Goal: Task Accomplishment & Management: Complete application form

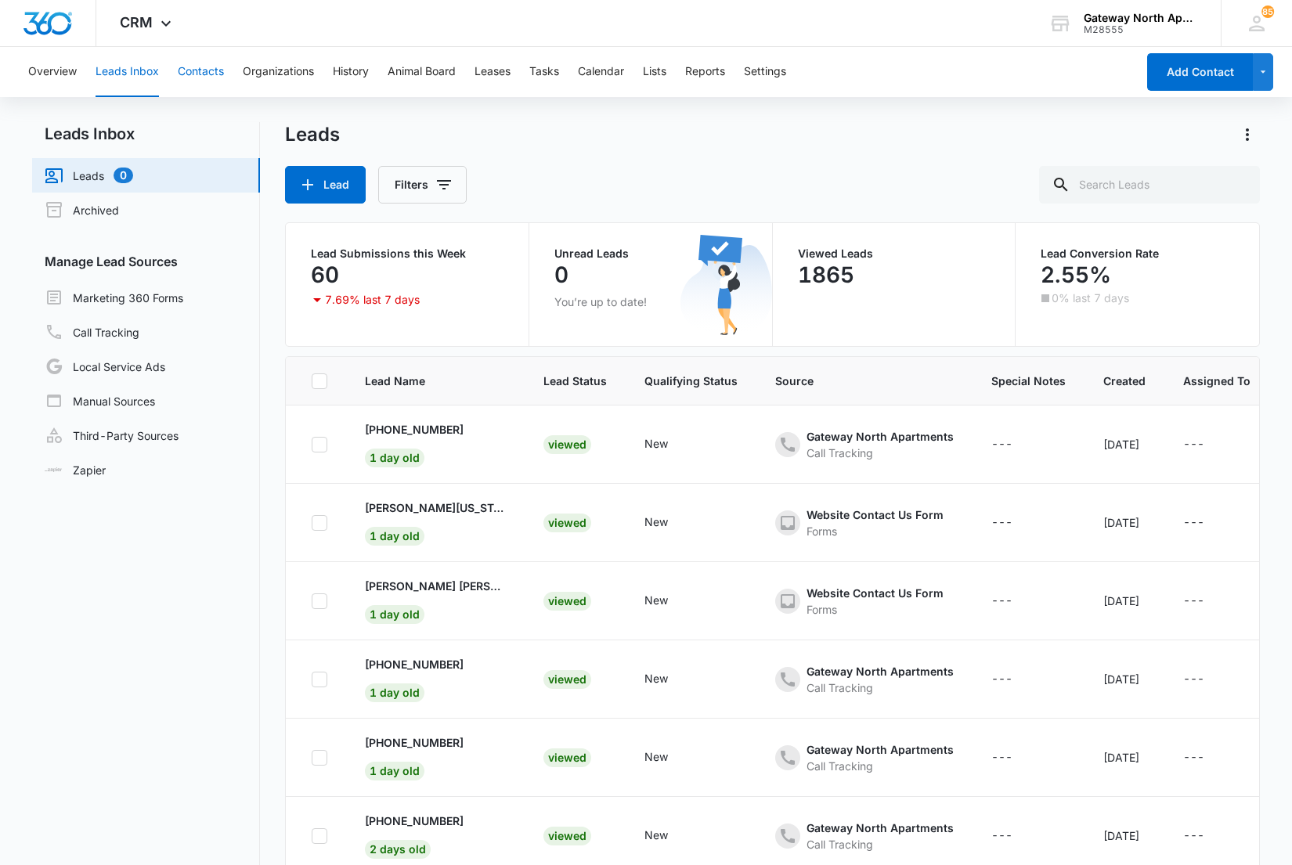
click at [185, 68] on button "Contacts" at bounding box center [201, 72] width 46 height 50
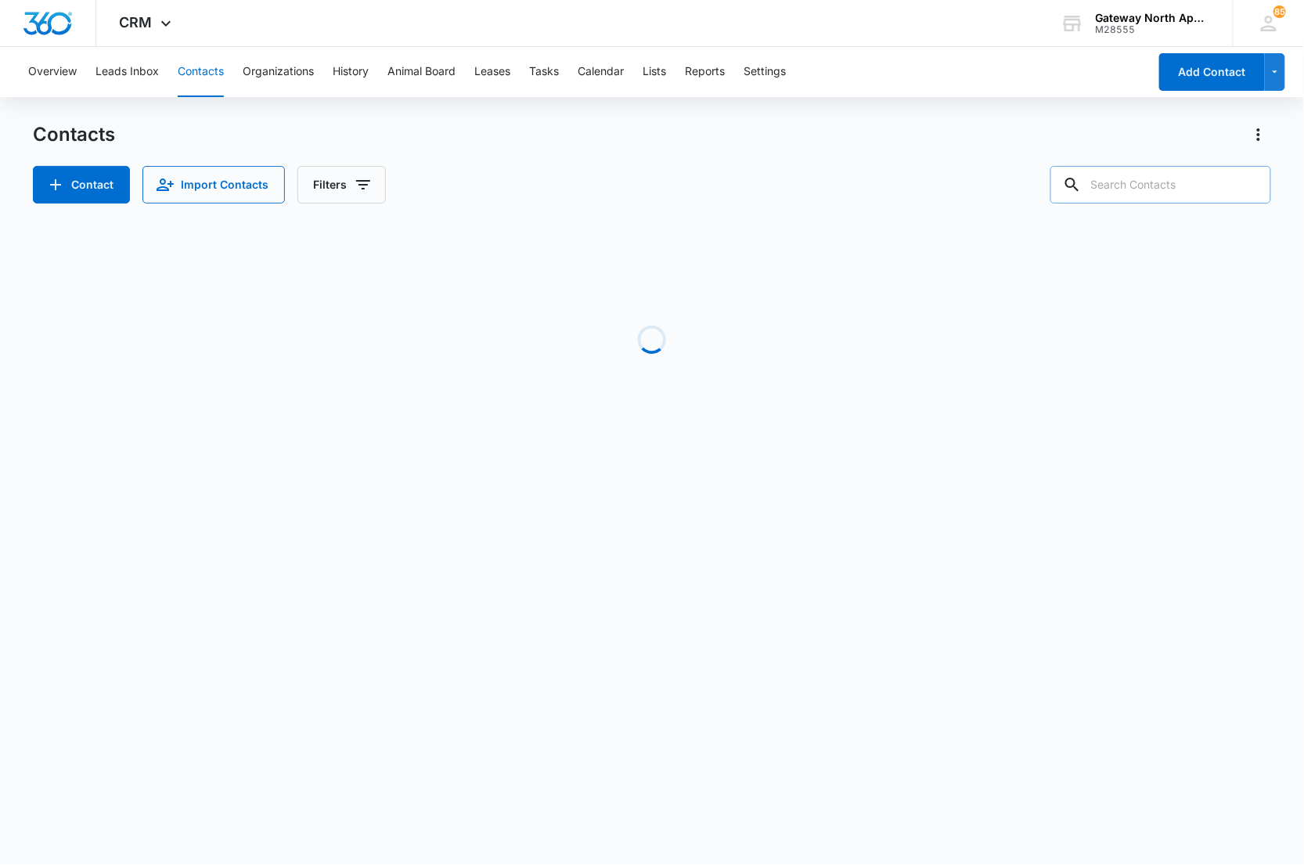
click at [1148, 188] on input "text" at bounding box center [1161, 185] width 221 height 38
type input "f205"
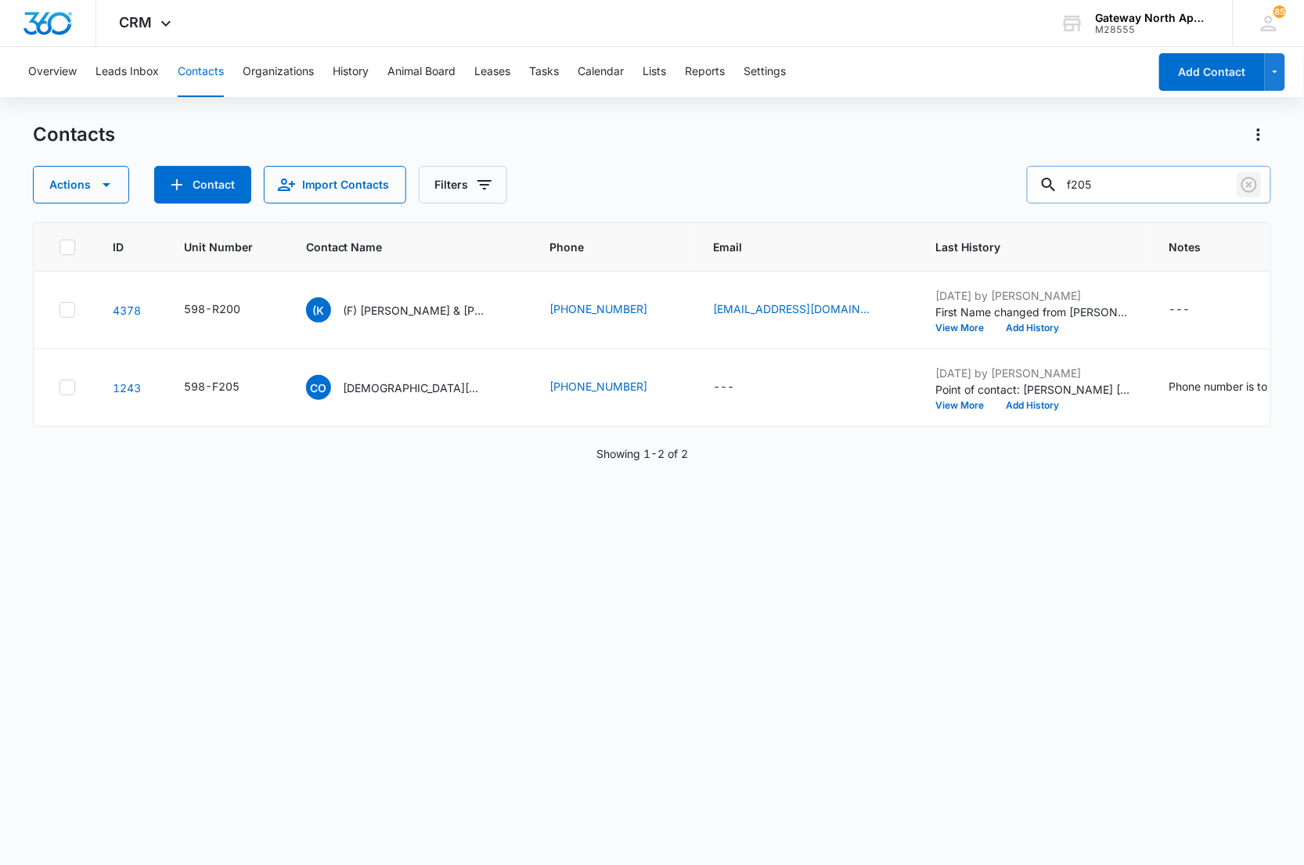
click at [1251, 182] on icon "Clear" at bounding box center [1249, 184] width 19 height 19
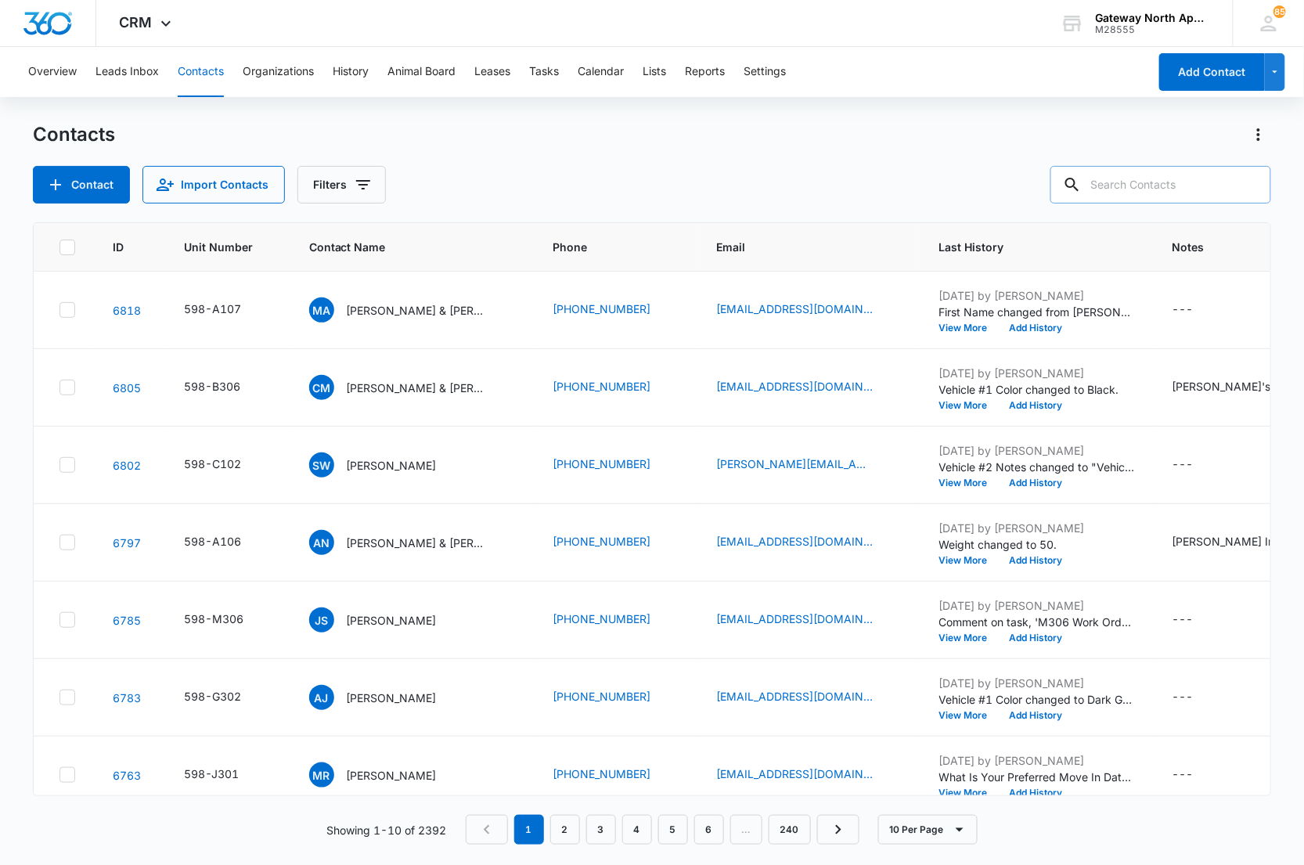
click at [1155, 188] on input "text" at bounding box center [1161, 185] width 221 height 38
type input "f205"
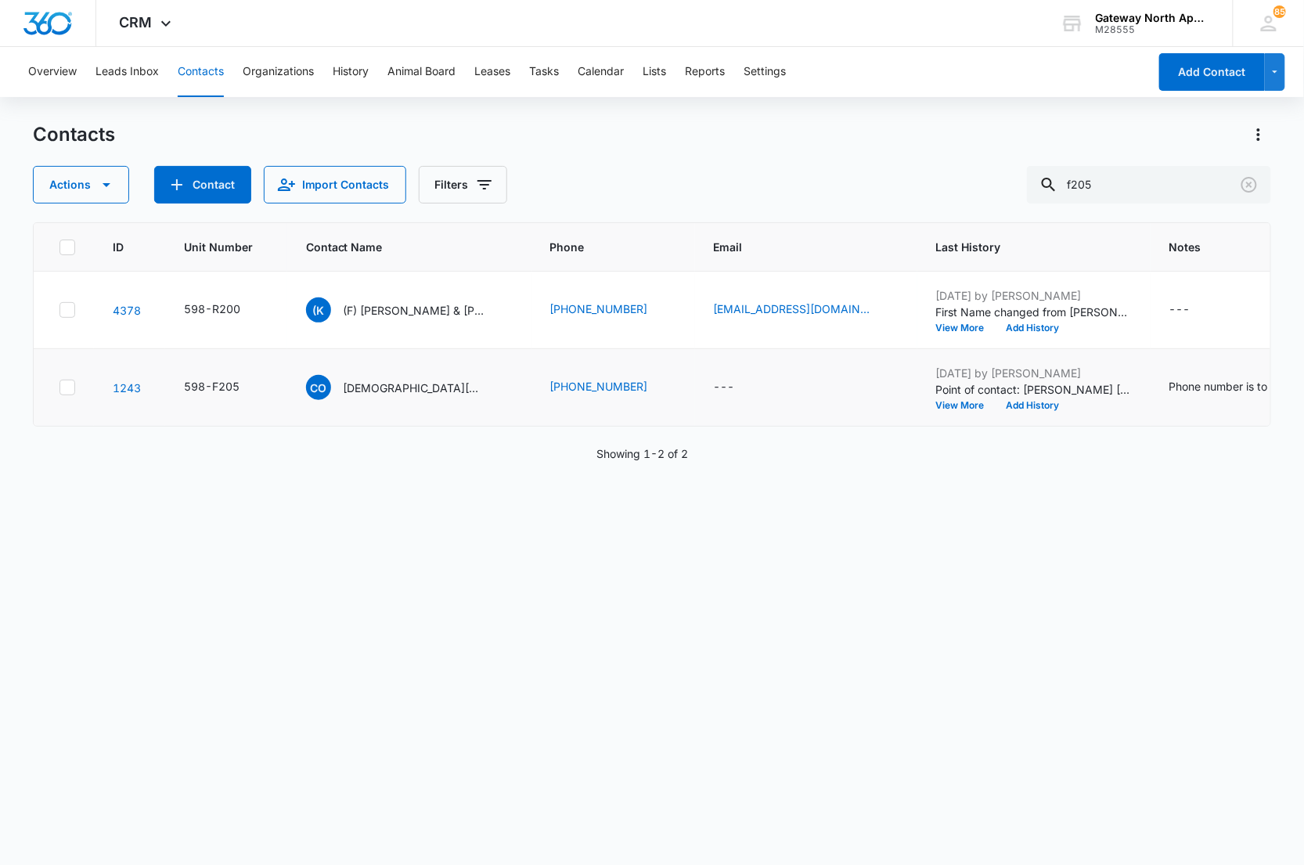
click at [431, 373] on td "CO [DEMOGRAPHIC_DATA][PERSON_NAME]" at bounding box center [409, 388] width 244 height 78
click at [426, 381] on p "[DEMOGRAPHIC_DATA][PERSON_NAME]" at bounding box center [414, 388] width 141 height 16
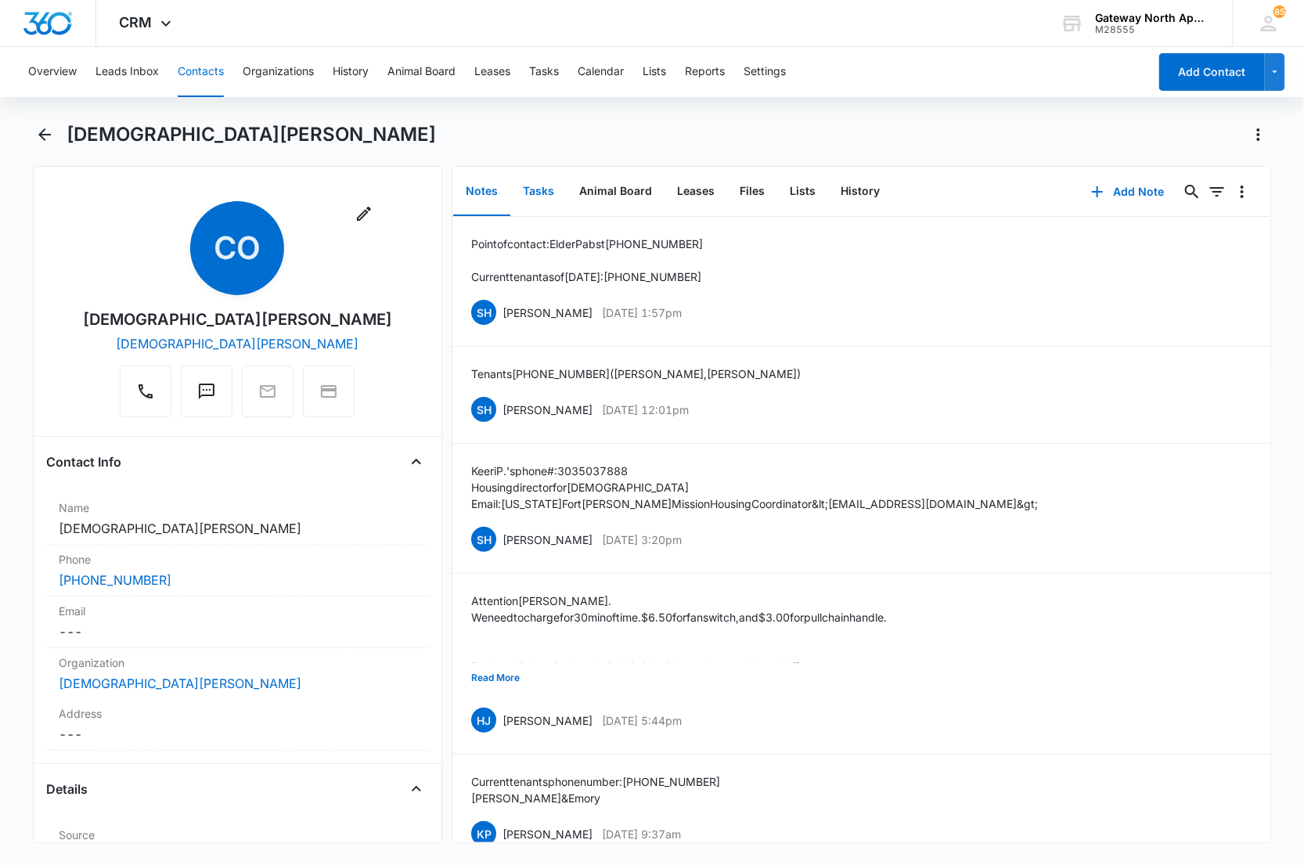
click at [525, 197] on button "Tasks" at bounding box center [538, 192] width 56 height 49
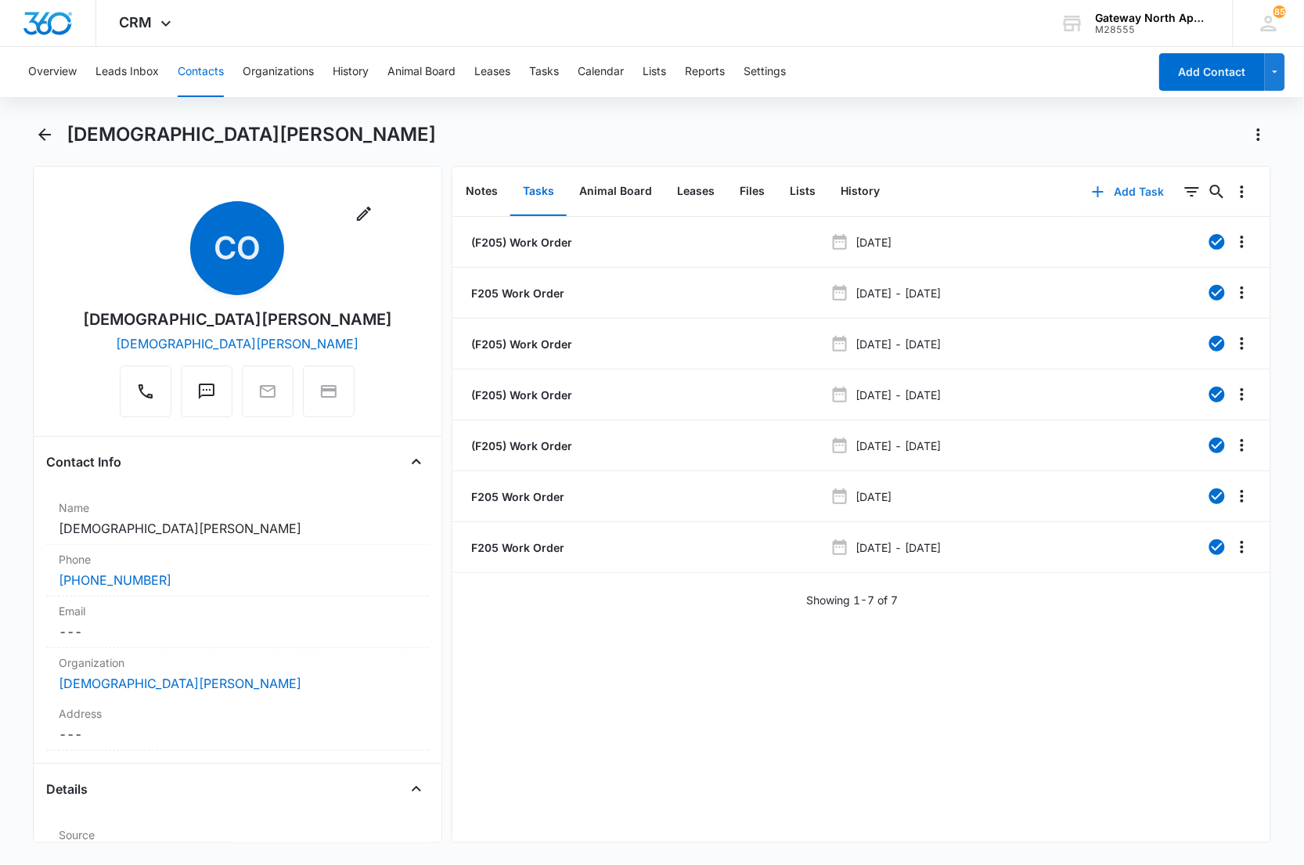
click at [1126, 197] on button "Add Task" at bounding box center [1128, 192] width 103 height 38
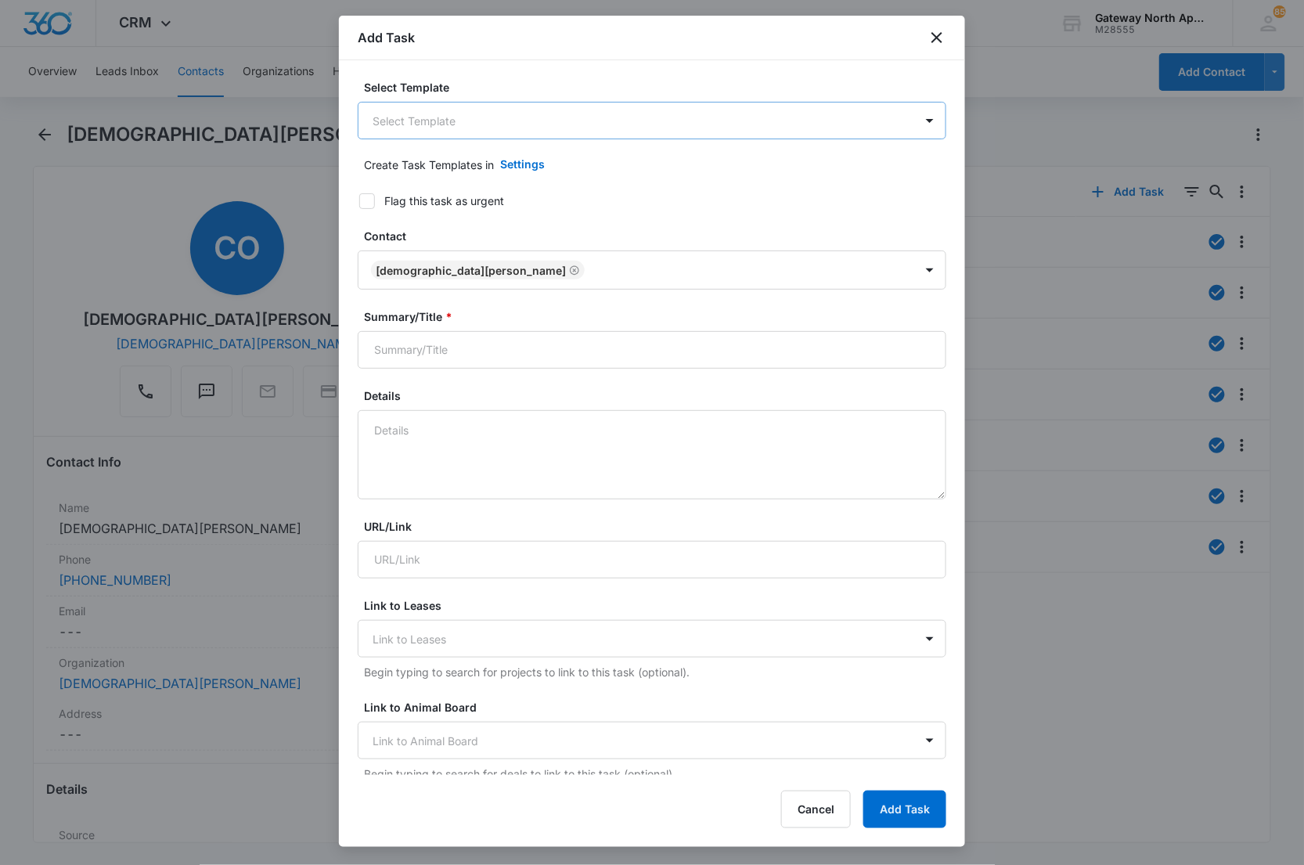
click at [435, 128] on body "CRM Apps Reputation Websites Forms CRM Email Social Content Ads Intelligence Fi…" at bounding box center [652, 432] width 1304 height 865
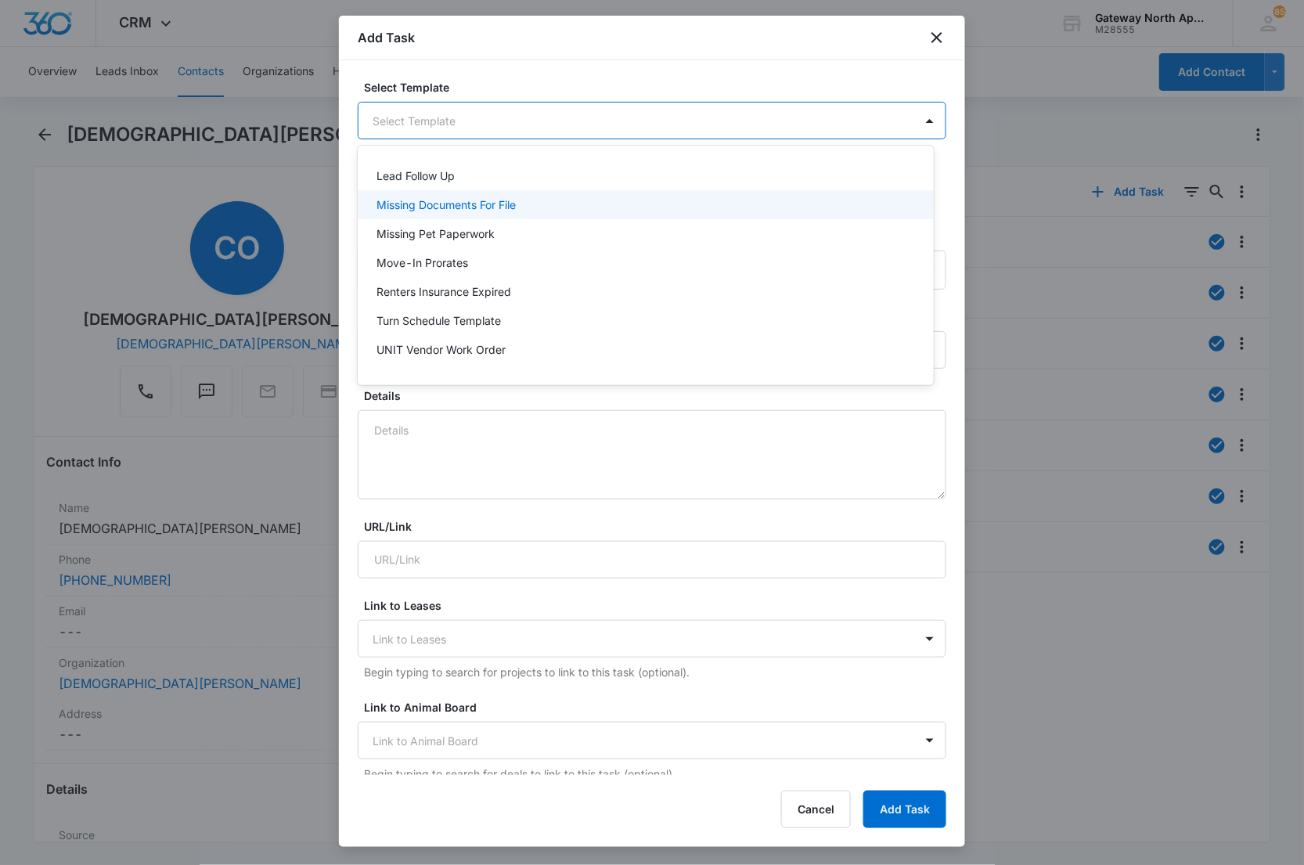
scroll to position [138, 0]
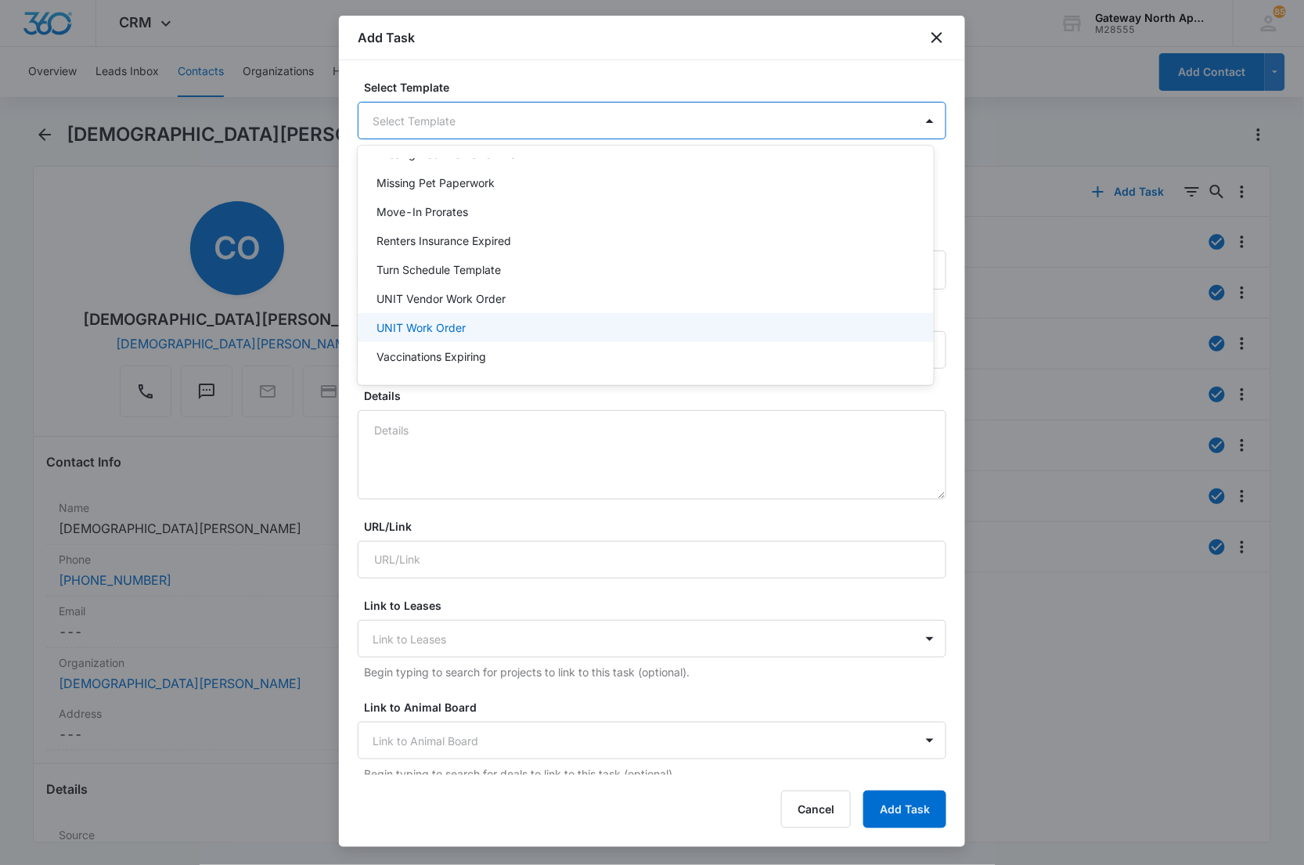
click at [481, 331] on div "UNIT Work Order" at bounding box center [644, 327] width 535 height 16
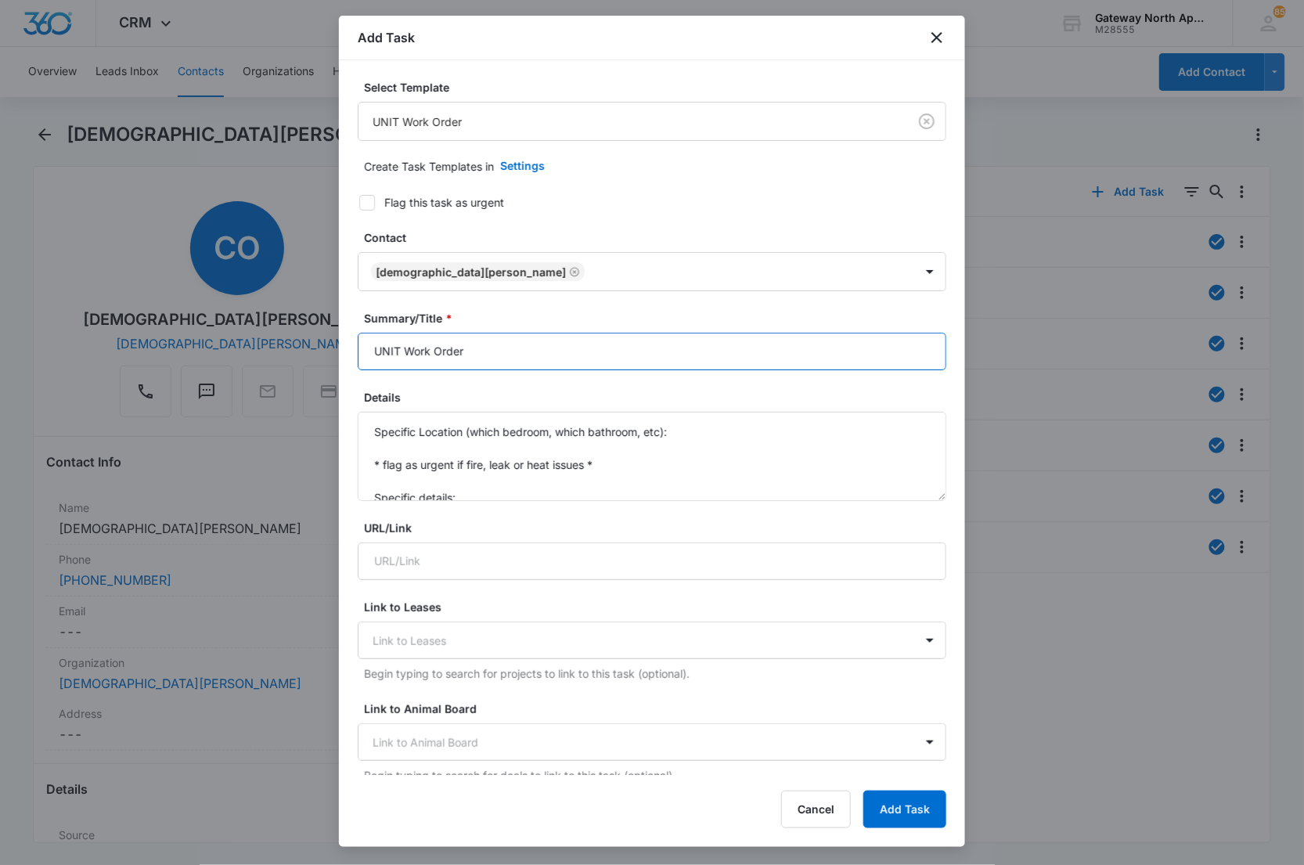
drag, startPoint x: 372, startPoint y: 353, endPoint x: 274, endPoint y: 353, distance: 97.9
click at [274, 353] on body "CRM Apps Reputation Websites Forms CRM Email Social Content Ads Intelligence Fi…" at bounding box center [652, 432] width 1304 height 865
type input "F205 Work Order"
click at [489, 503] on form "Select Template UNIT Work Order Create Task Templates in Settings Flag this tas…" at bounding box center [652, 764] width 589 height 1371
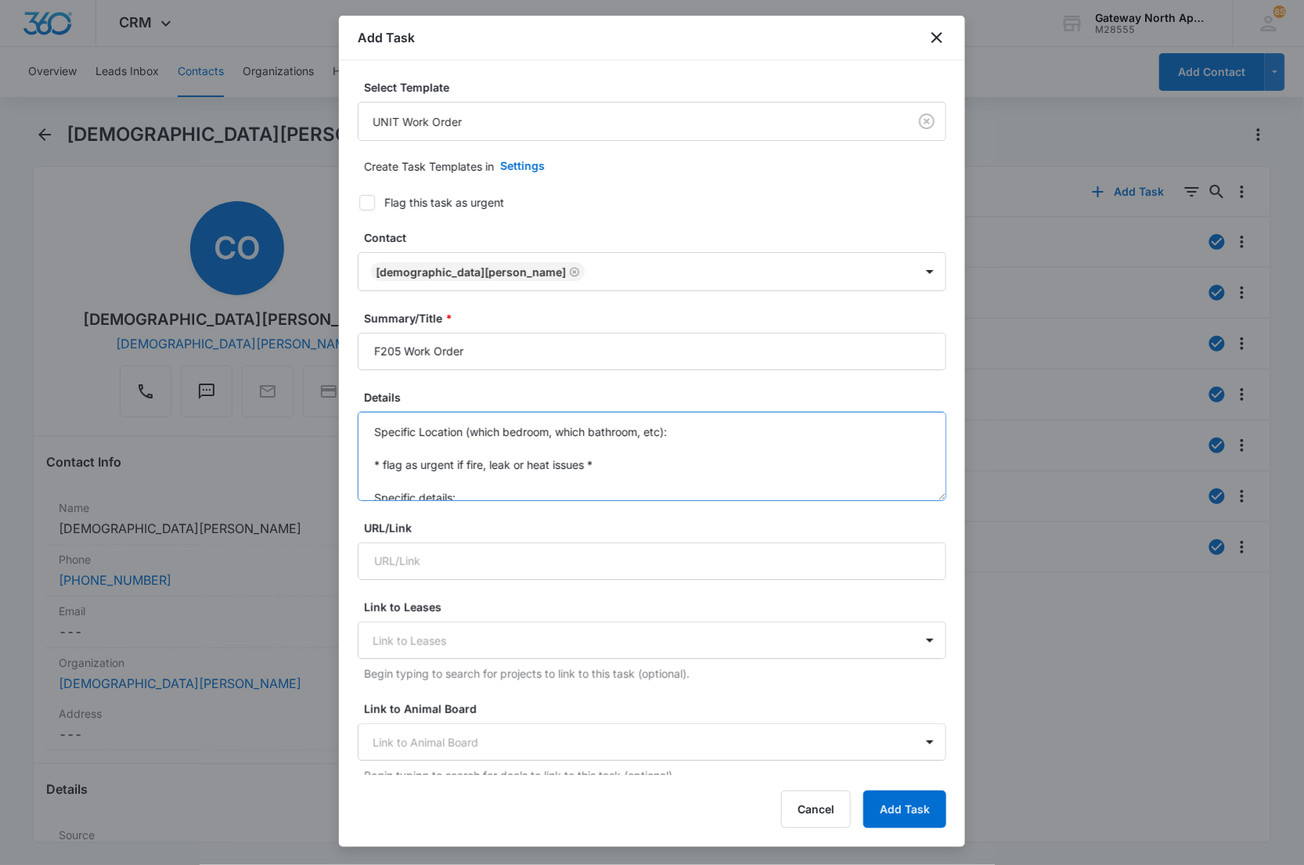
scroll to position [0, 0]
drag, startPoint x: 483, startPoint y: 496, endPoint x: 326, endPoint y: 411, distance: 178.0
click at [326, 411] on body "CRM Apps Reputation Websites Forms CRM Email Social Content Ads Intelligence Fi…" at bounding box center [652, 432] width 1304 height 865
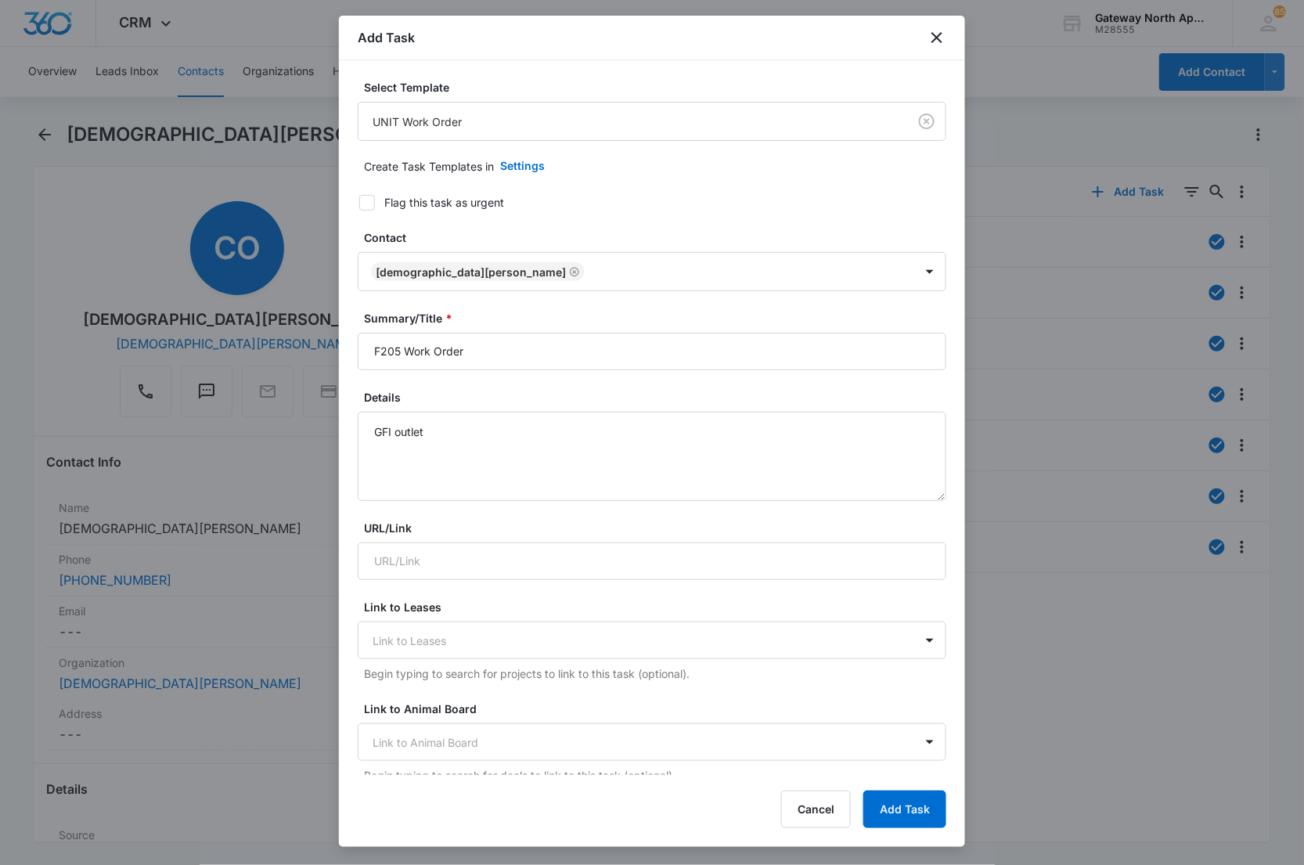
click at [676, 186] on form "Select Template UNIT Work Order Create Task Templates in Settings Flag this tas…" at bounding box center [652, 764] width 589 height 1371
click at [476, 437] on textarea "GFI outlet" at bounding box center [652, 456] width 589 height 89
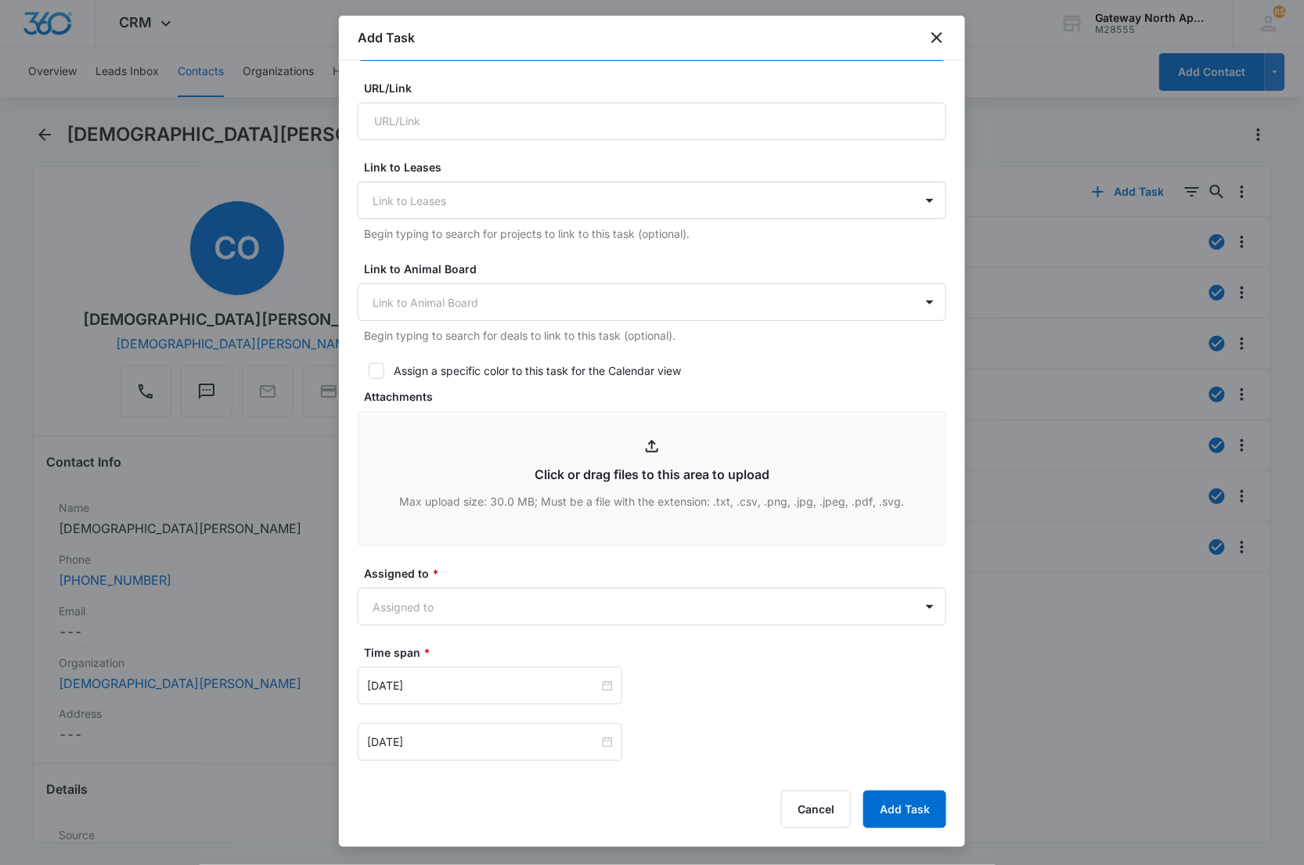
scroll to position [521, 0]
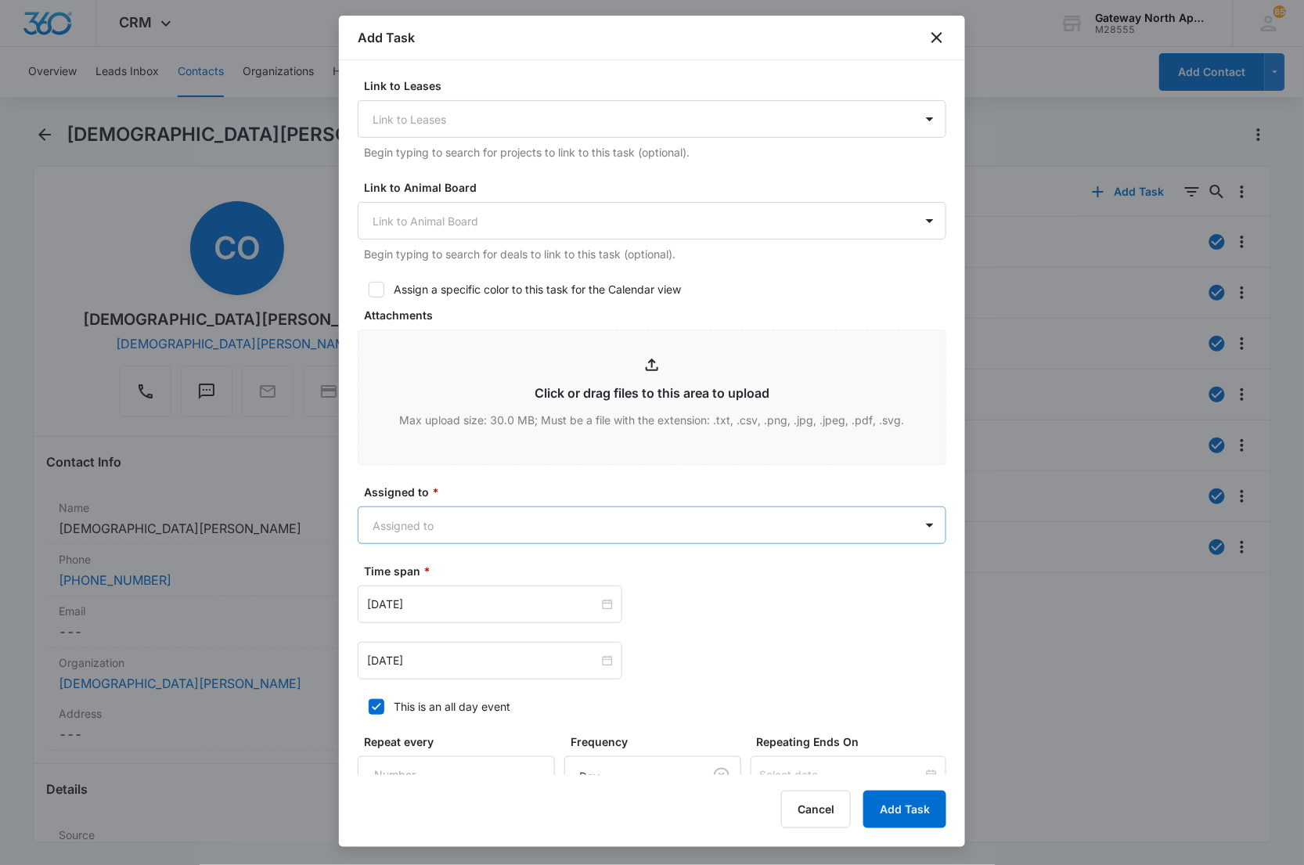
type textarea "GFI outlet is not working in either bathroom. Asked if the breaker was tripped …"
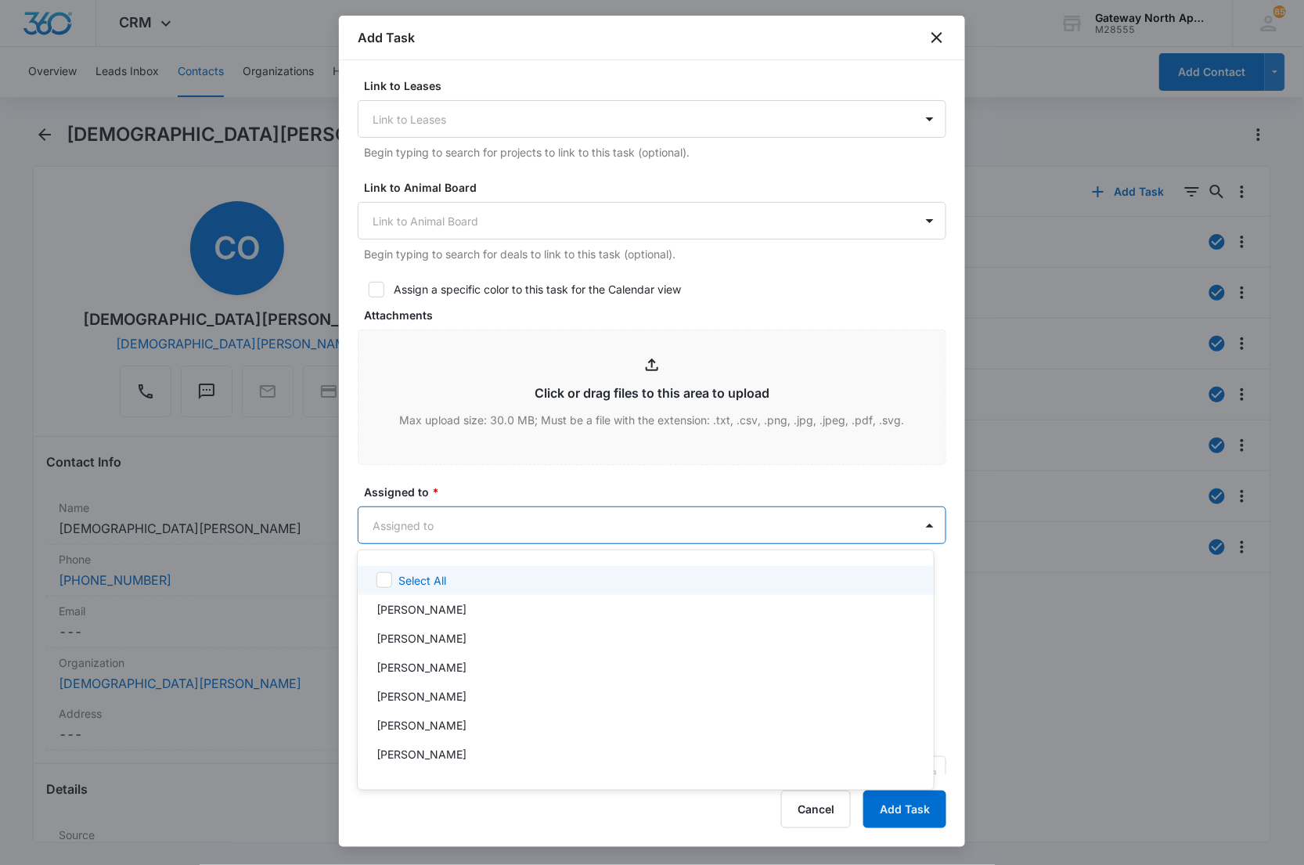
click at [478, 528] on body "CRM Apps Reputation Websites Forms CRM Email Social Content Ads Intelligence Fi…" at bounding box center [652, 432] width 1304 height 865
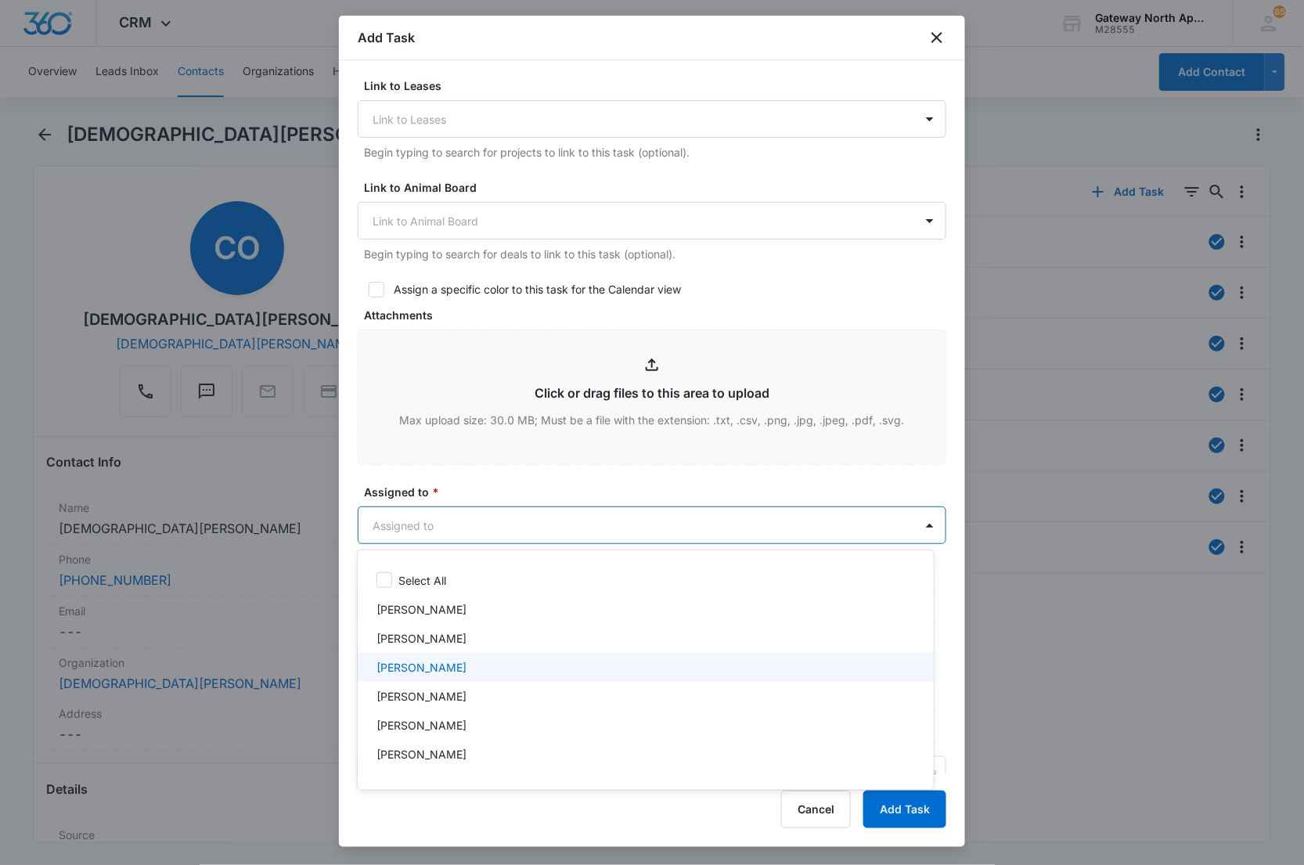
click at [484, 667] on div "[PERSON_NAME]" at bounding box center [644, 667] width 535 height 16
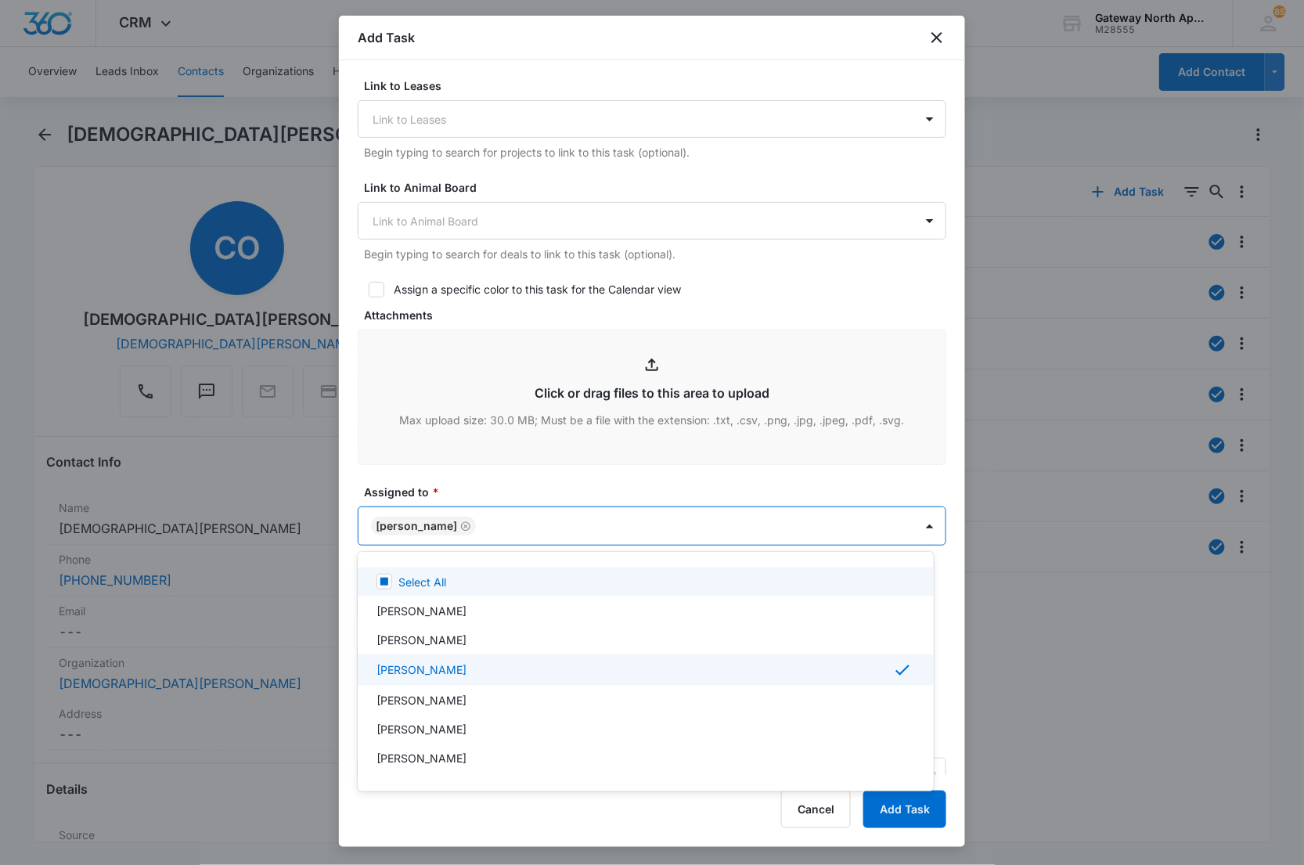
click at [546, 521] on div at bounding box center [652, 432] width 1304 height 865
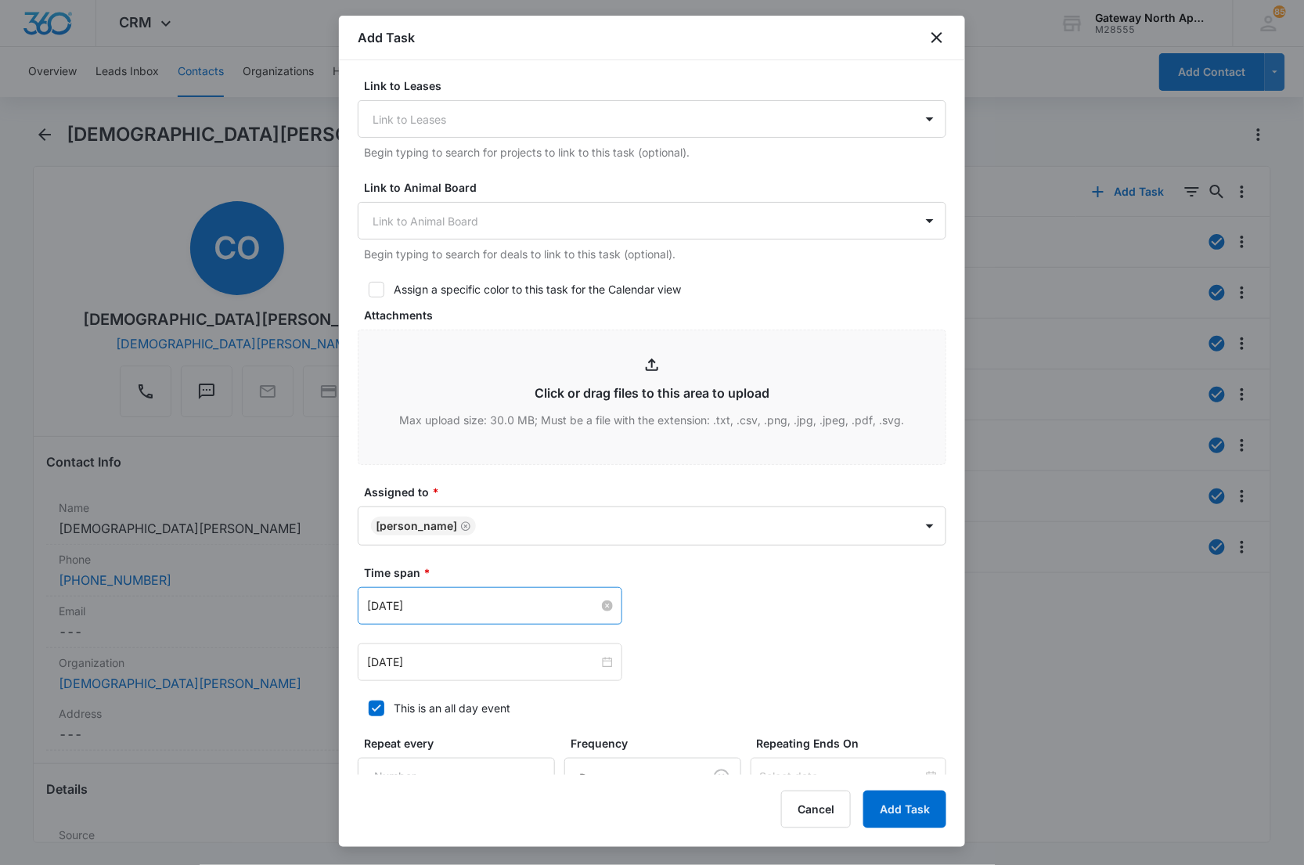
click at [491, 611] on input "[DATE]" at bounding box center [483, 605] width 232 height 17
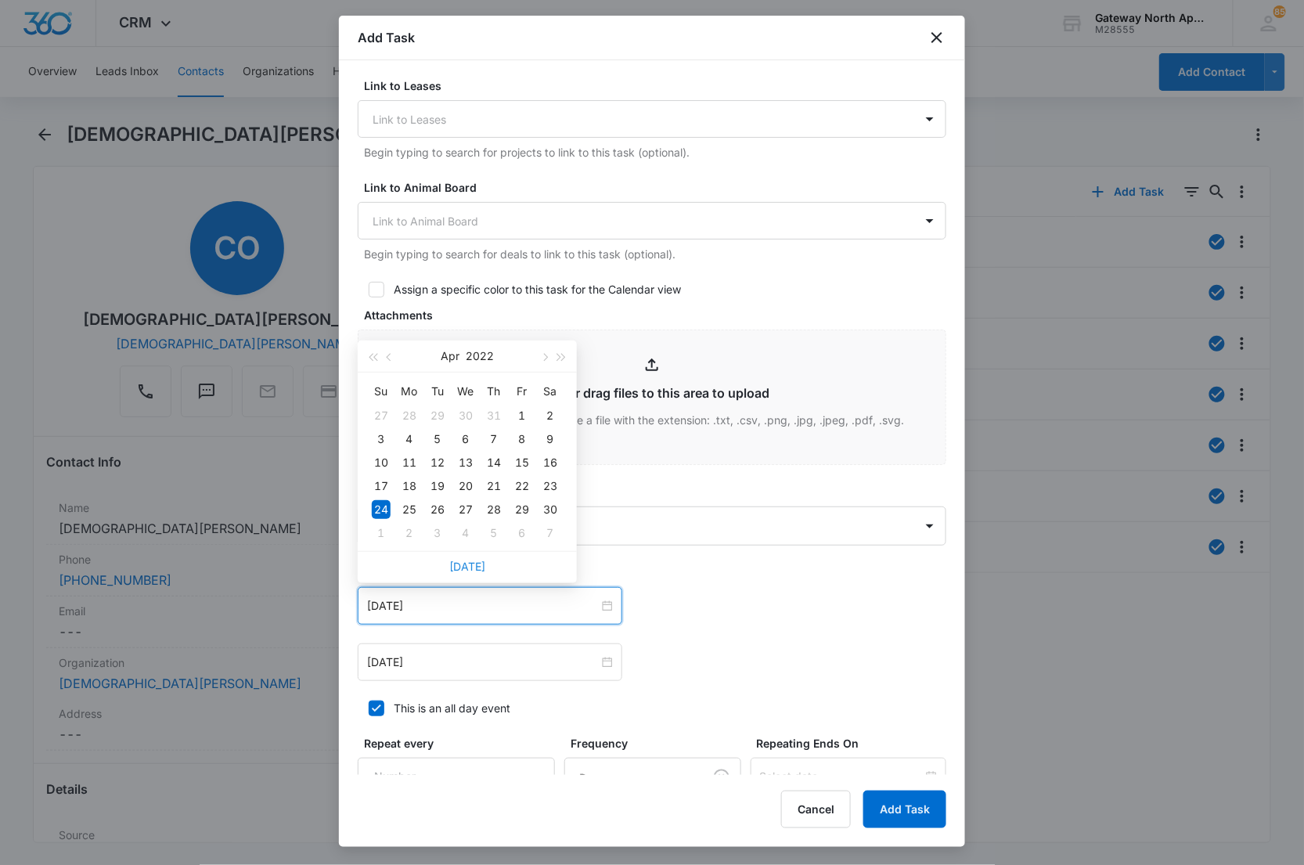
click at [481, 567] on link "[DATE]" at bounding box center [467, 566] width 36 height 13
type input "[DATE]"
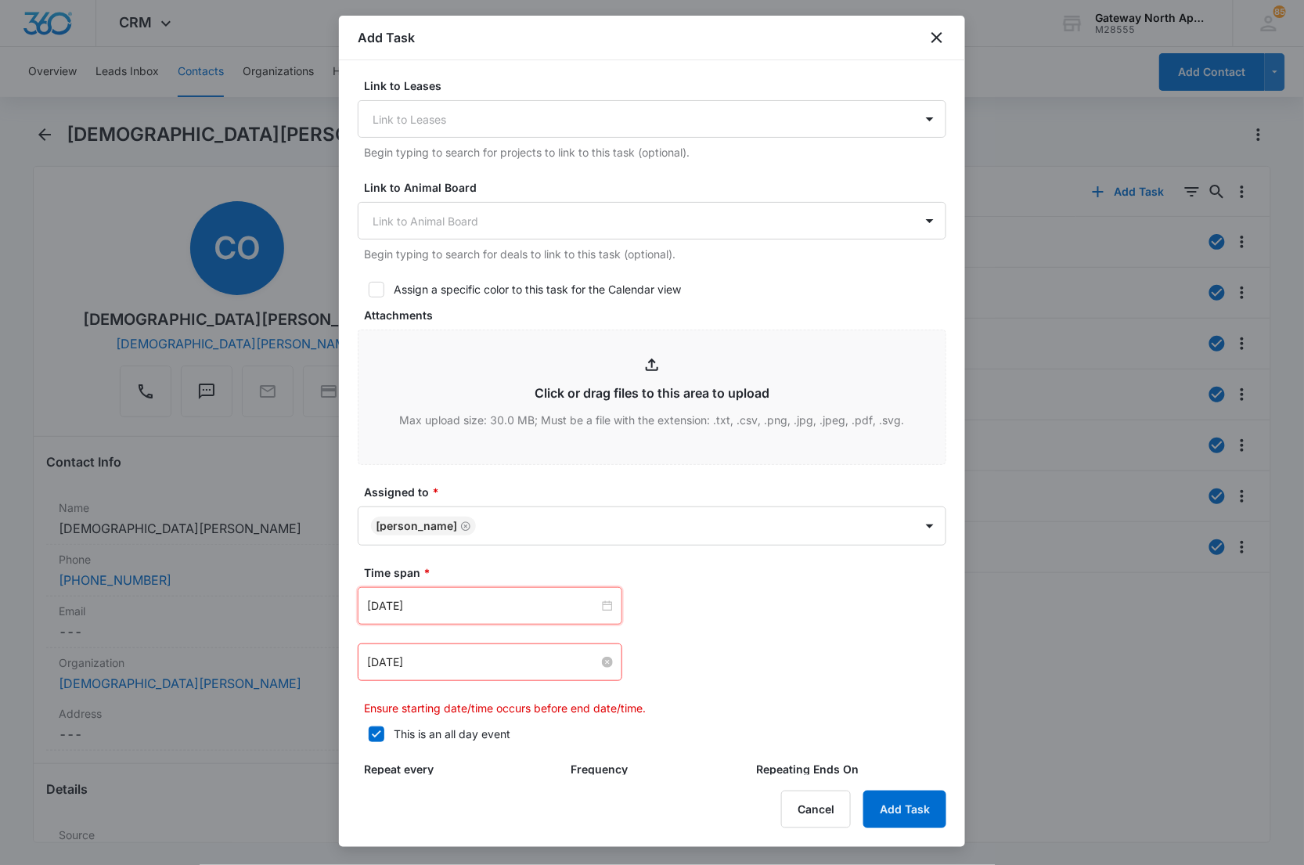
click at [514, 660] on input "[DATE]" at bounding box center [483, 662] width 232 height 17
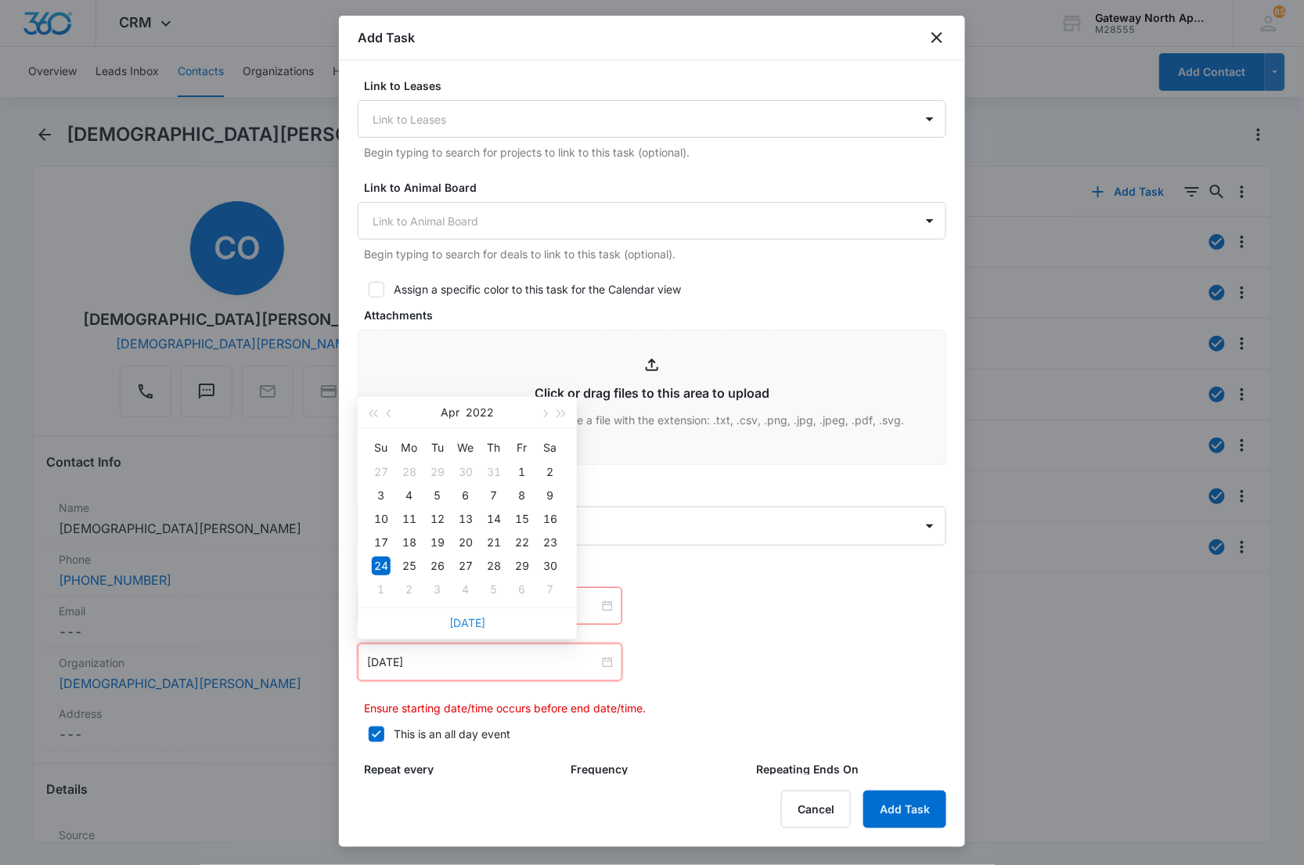
click at [460, 621] on link "[DATE]" at bounding box center [467, 622] width 36 height 13
type input "[DATE]"
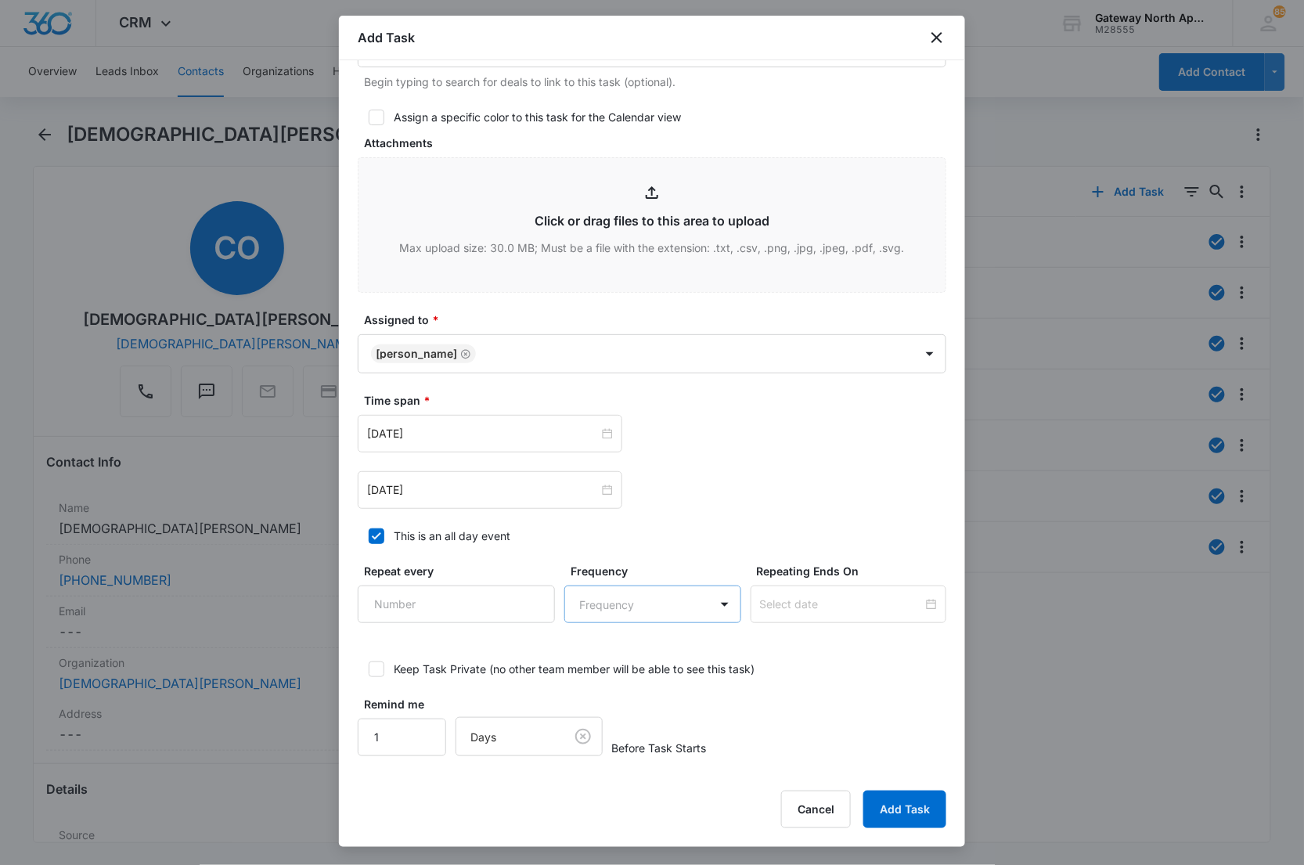
scroll to position [693, 0]
click at [399, 746] on input "1" at bounding box center [402, 739] width 88 height 38
click at [916, 806] on button "Add Task" at bounding box center [905, 810] width 83 height 38
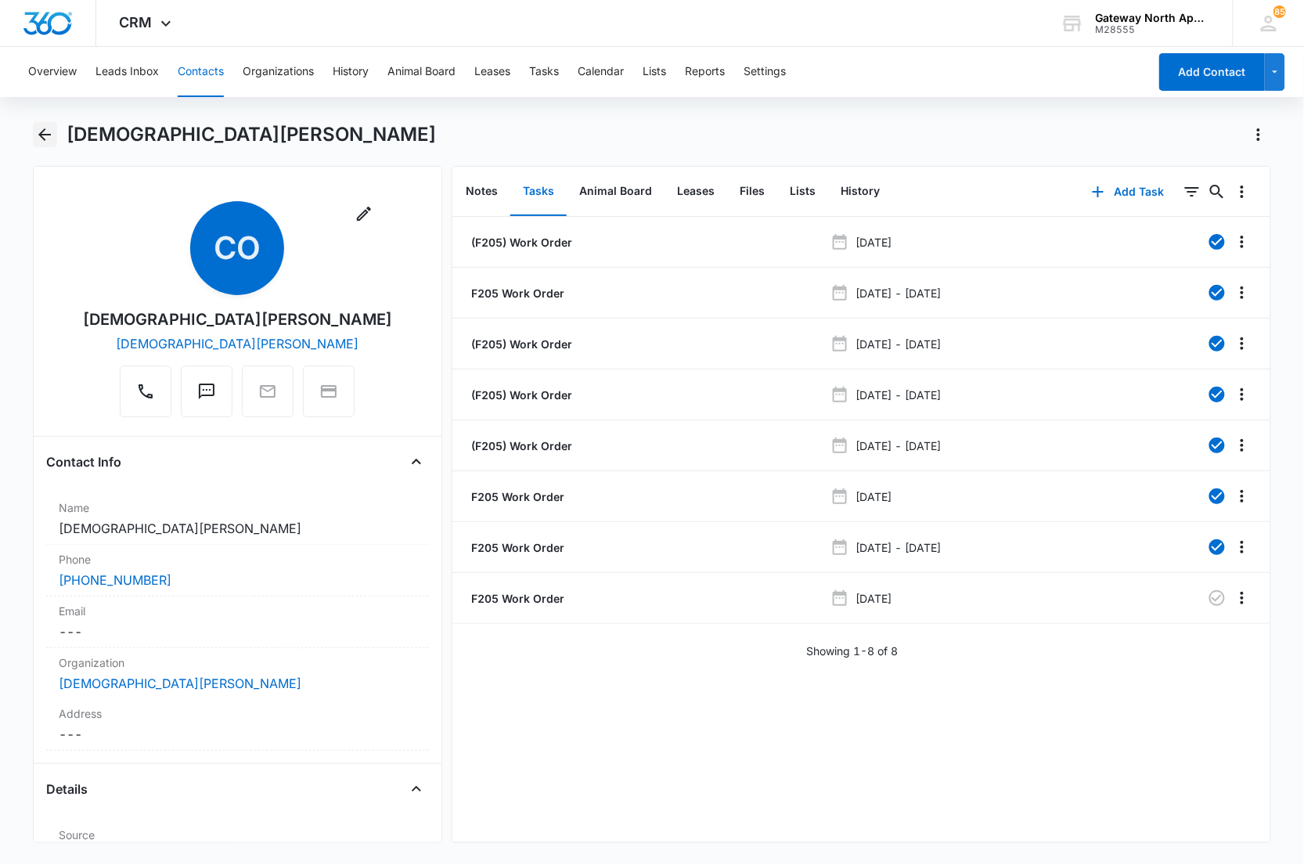
drag, startPoint x: 47, startPoint y: 130, endPoint x: 57, endPoint y: 127, distance: 10.6
click at [47, 130] on icon "Back" at bounding box center [44, 134] width 19 height 19
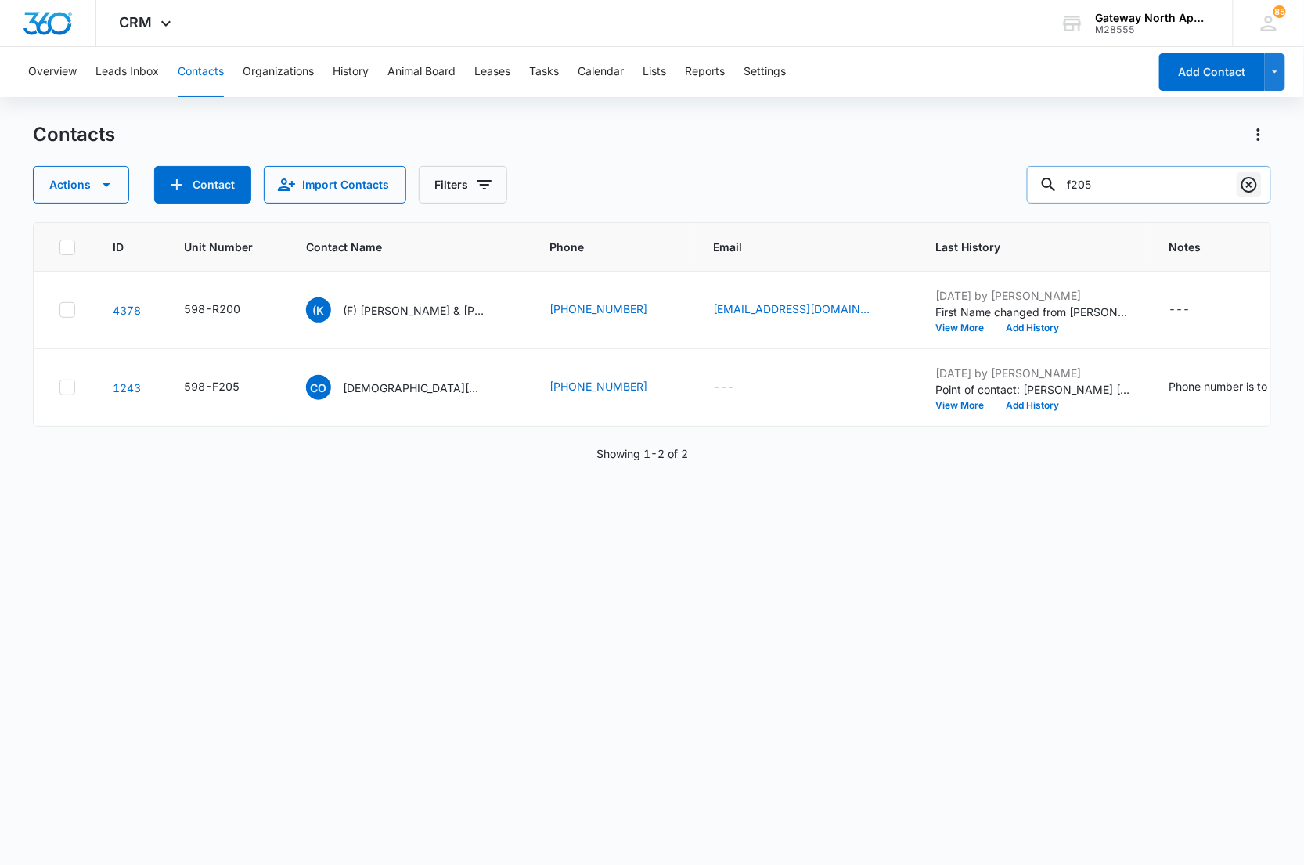
click at [1243, 186] on icon "Clear" at bounding box center [1250, 185] width 16 height 16
